Goal: Navigation & Orientation: Find specific page/section

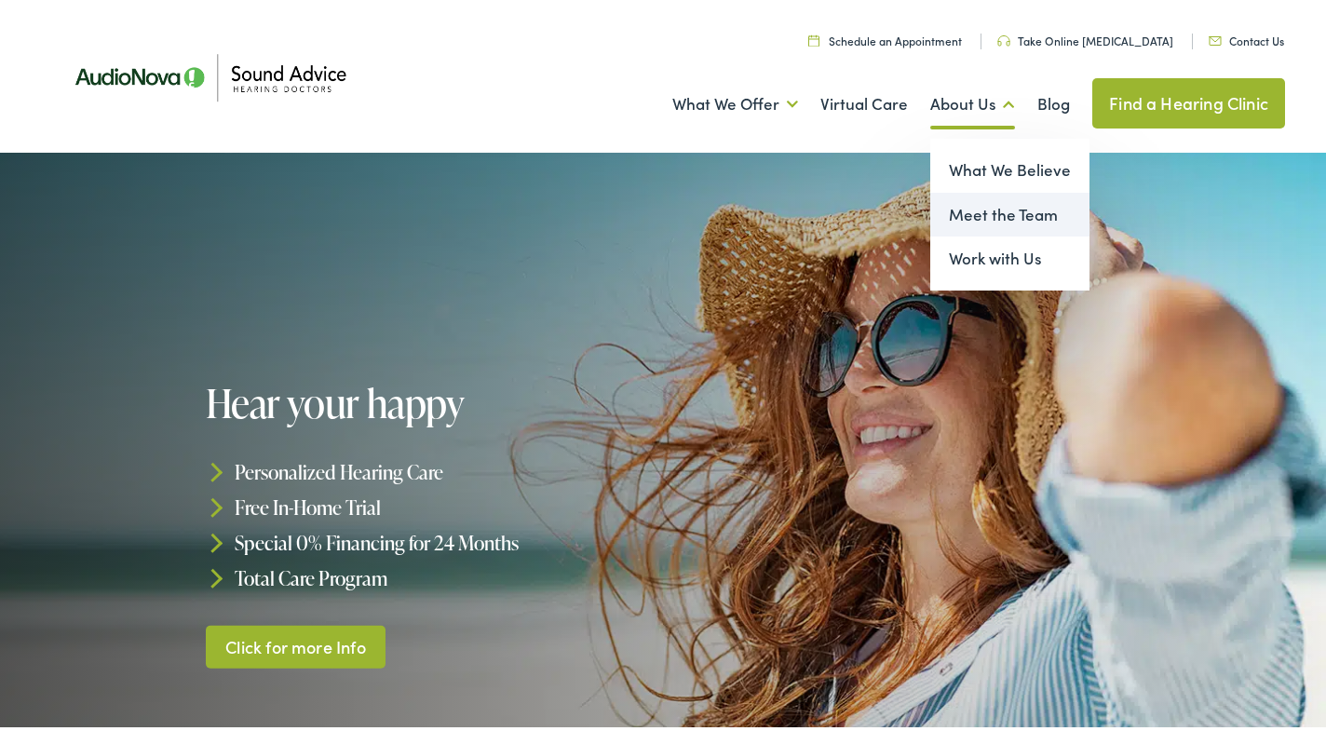
click at [965, 209] on link "Meet the Team" at bounding box center [1009, 211] width 159 height 45
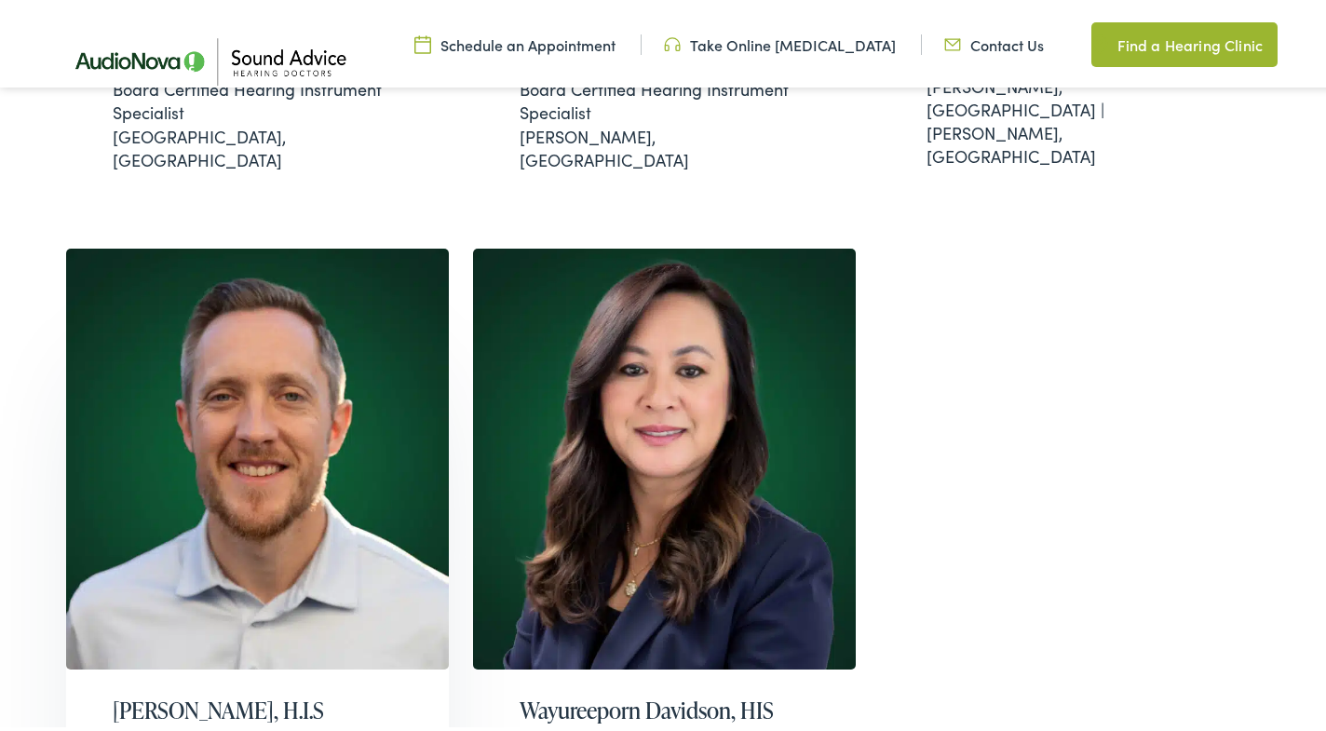
scroll to position [1866, 0]
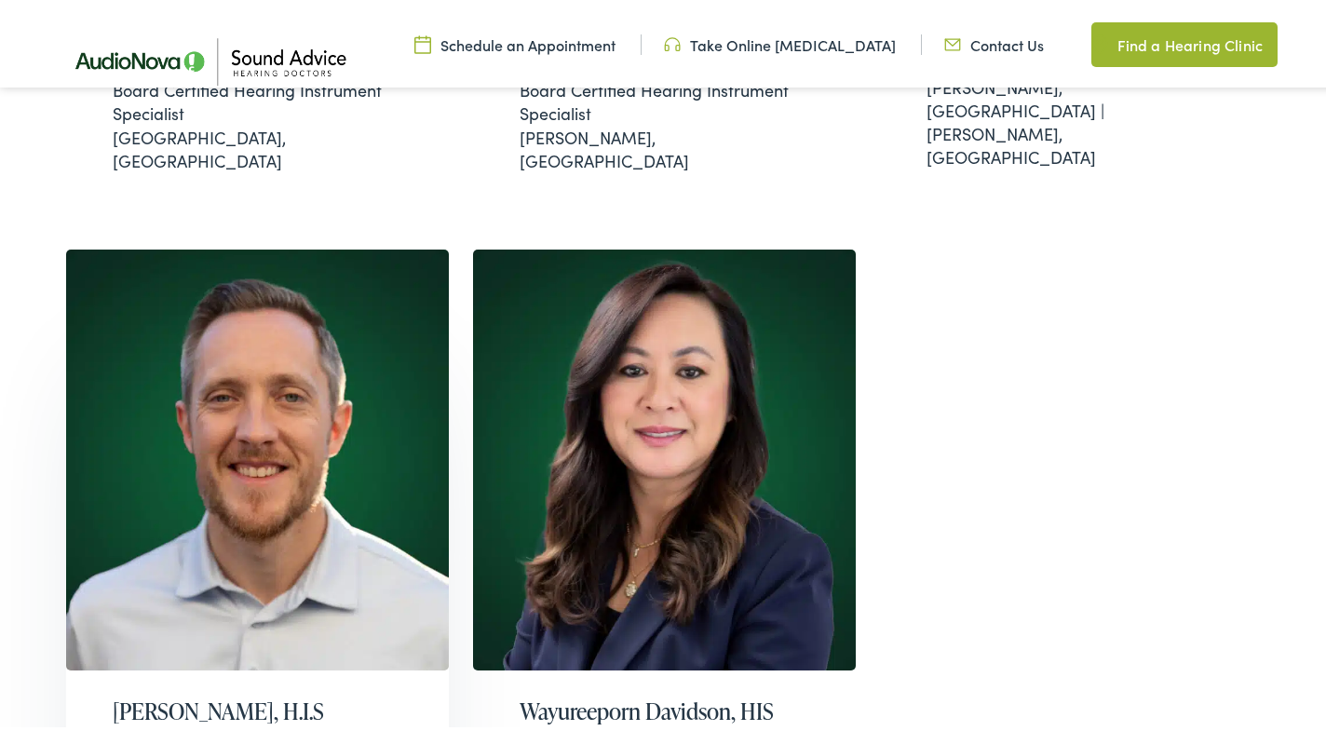
click at [366, 372] on img at bounding box center [257, 456] width 383 height 421
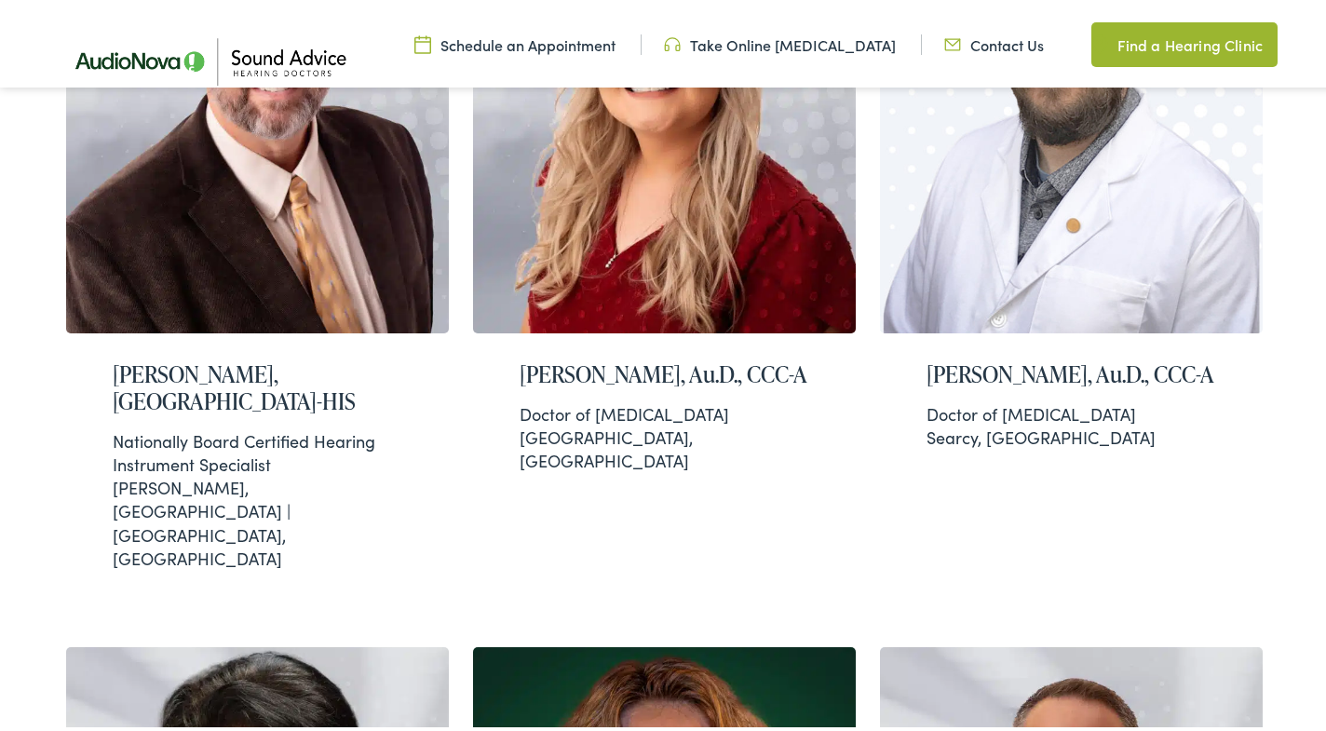
scroll to position [1412, 0]
